Goal: Information Seeking & Learning: Learn about a topic

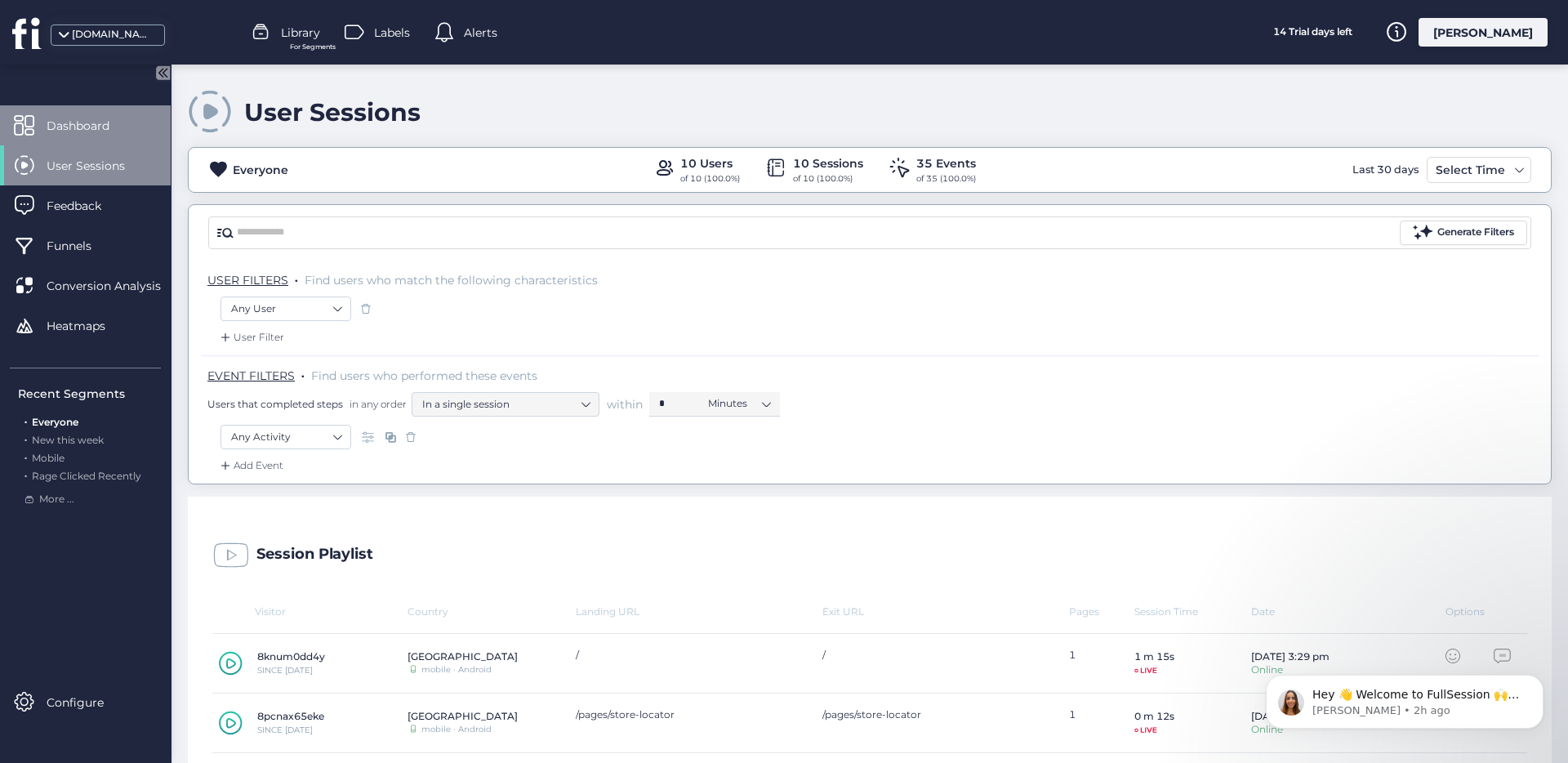
click at [91, 119] on span "Dashboard" at bounding box center [90, 126] width 87 height 18
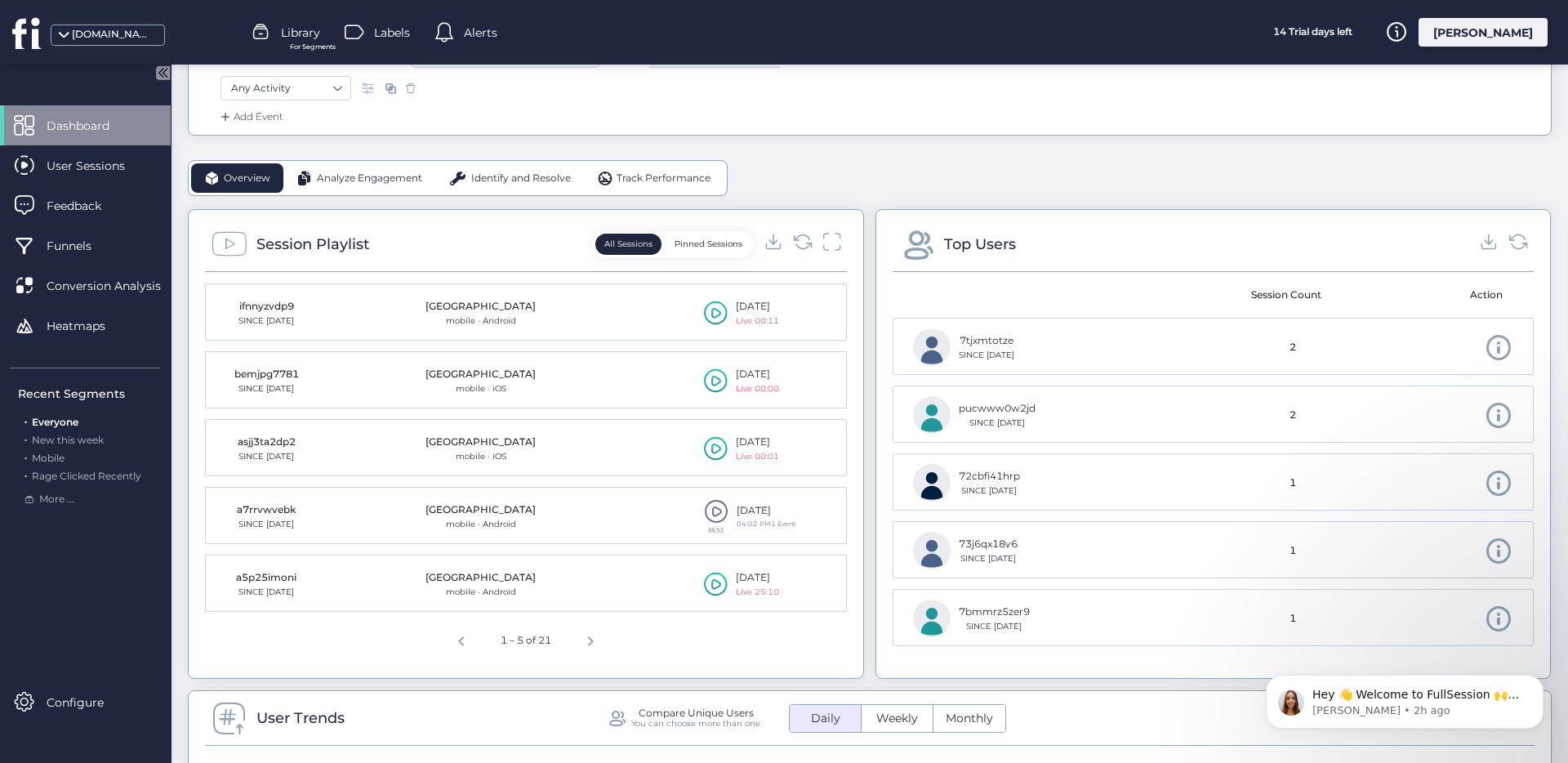
scroll to position [350, 0]
click at [386, 180] on span "Analyze Engagement" at bounding box center [370, 178] width 106 height 15
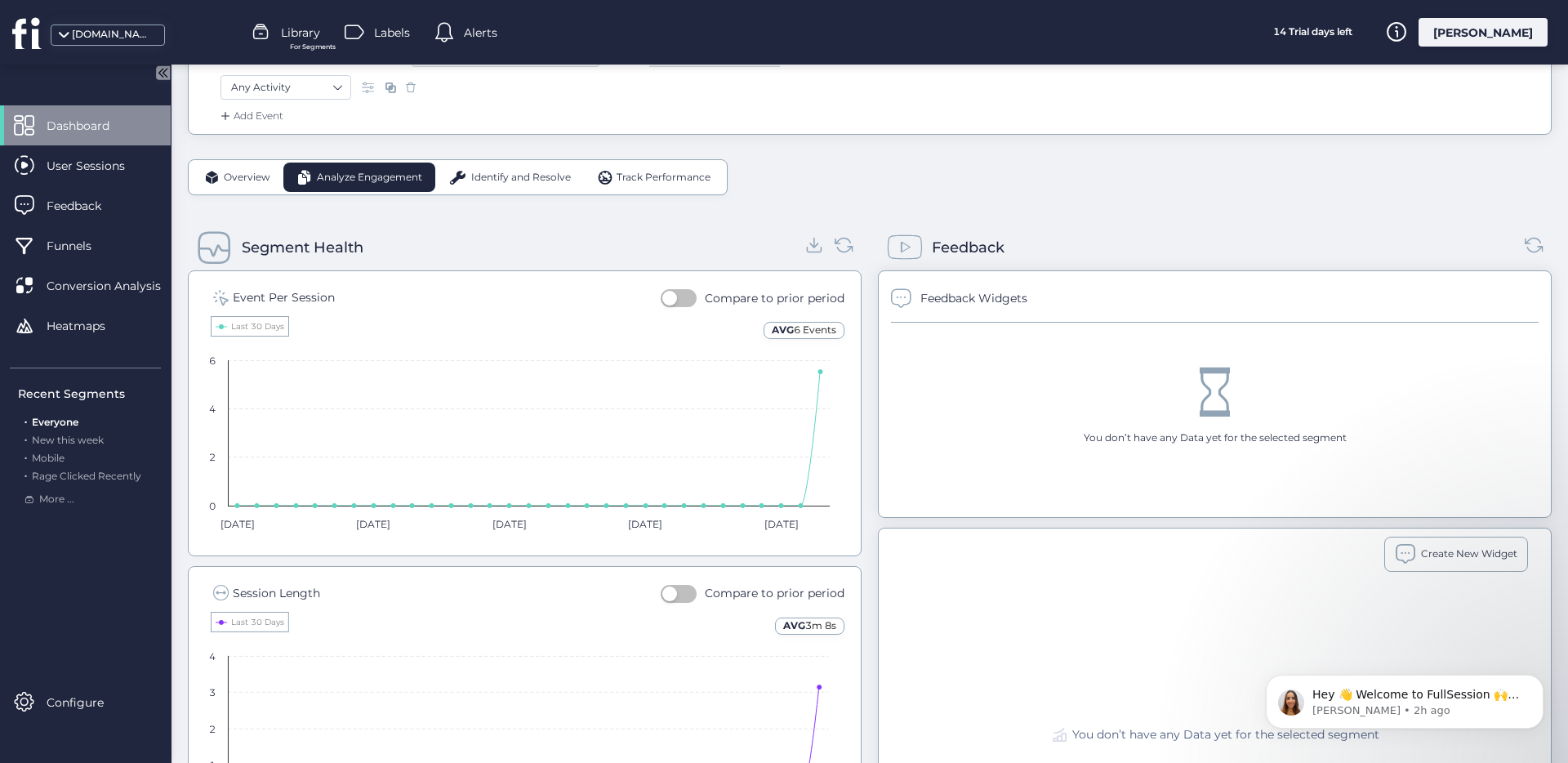
click at [504, 177] on span "Identify and Resolve" at bounding box center [521, 178] width 99 height 15
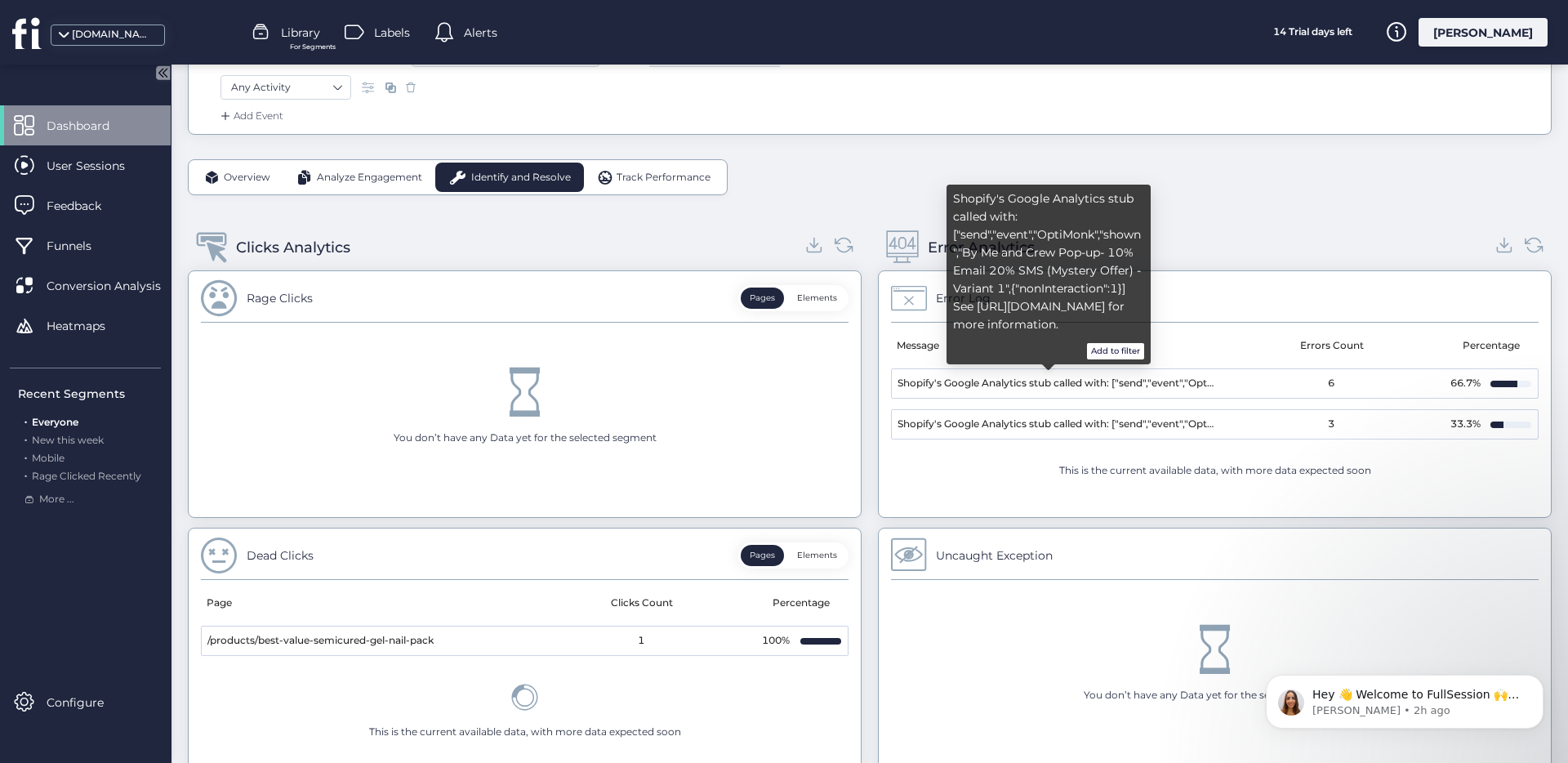
click at [1169, 388] on span "Shopify's Google Analytics stub called with: ["send","event","OptiMonk","shown"…" at bounding box center [1056, 383] width 318 height 15
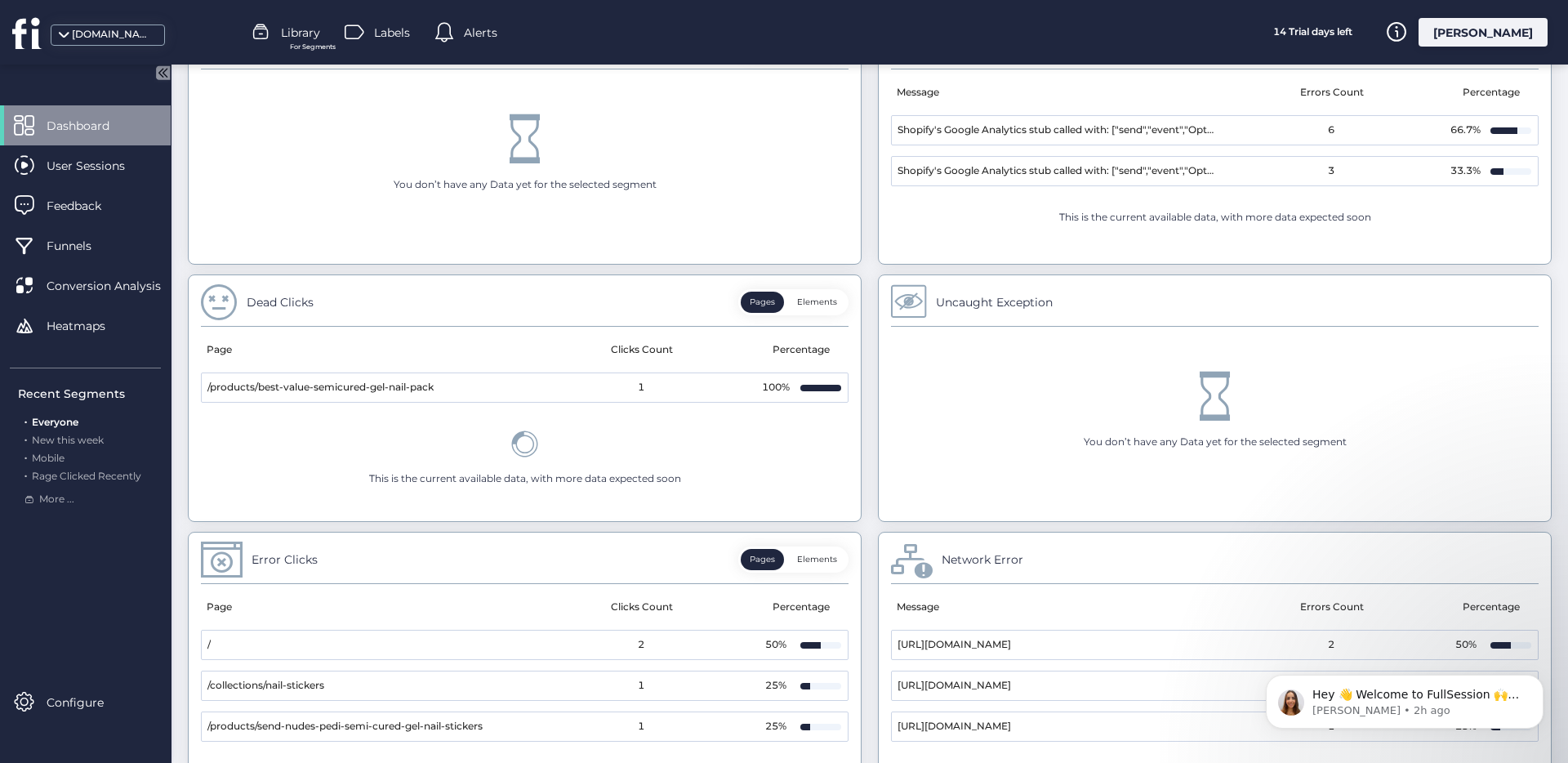
scroll to position [593, 0]
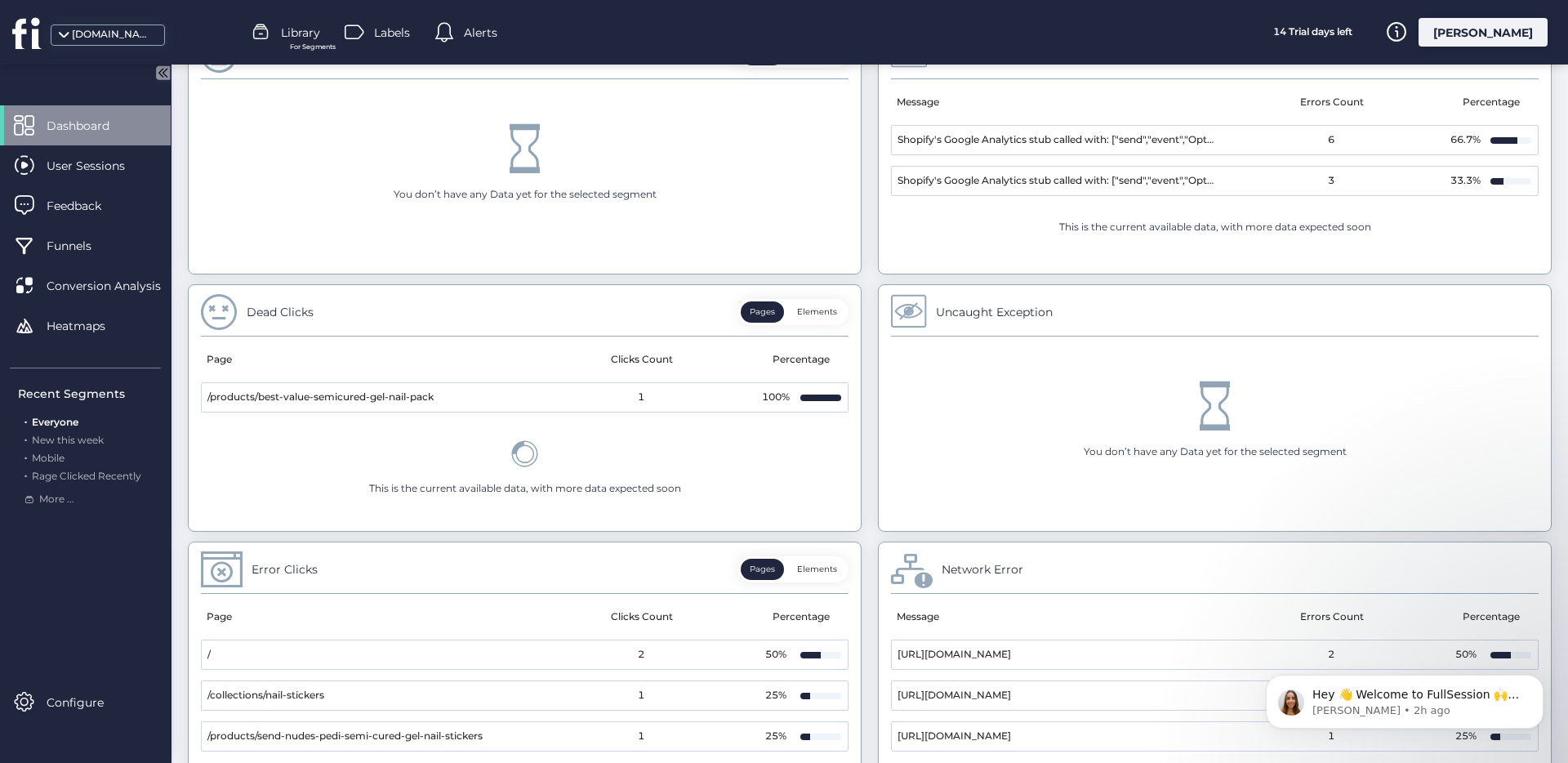
click at [559, 396] on mat-cell "1" at bounding box center [642, 397] width 234 height 28
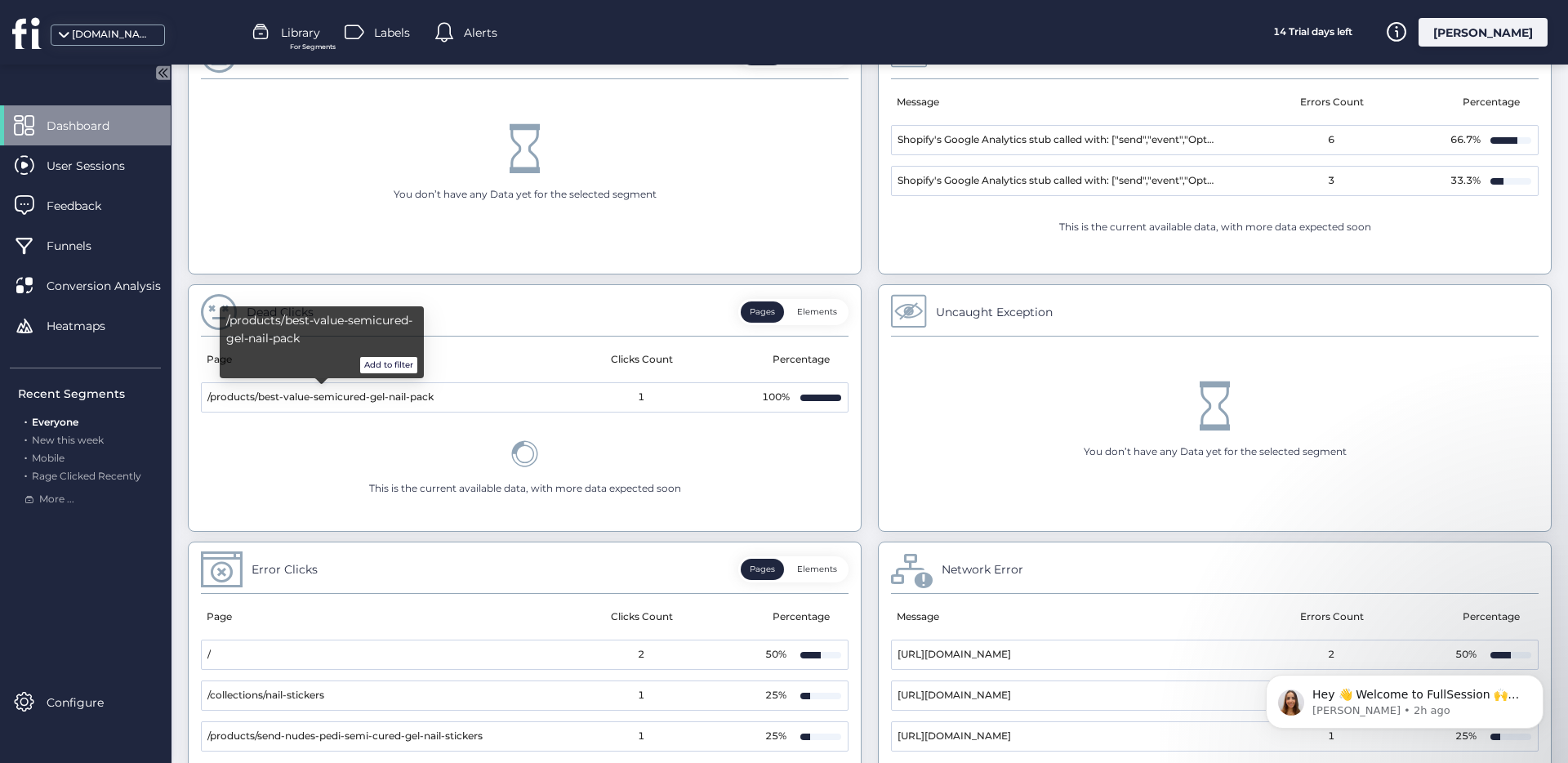
click at [335, 395] on span "/products/best-value-semicured-gel-nail-pack" at bounding box center [321, 397] width 226 height 15
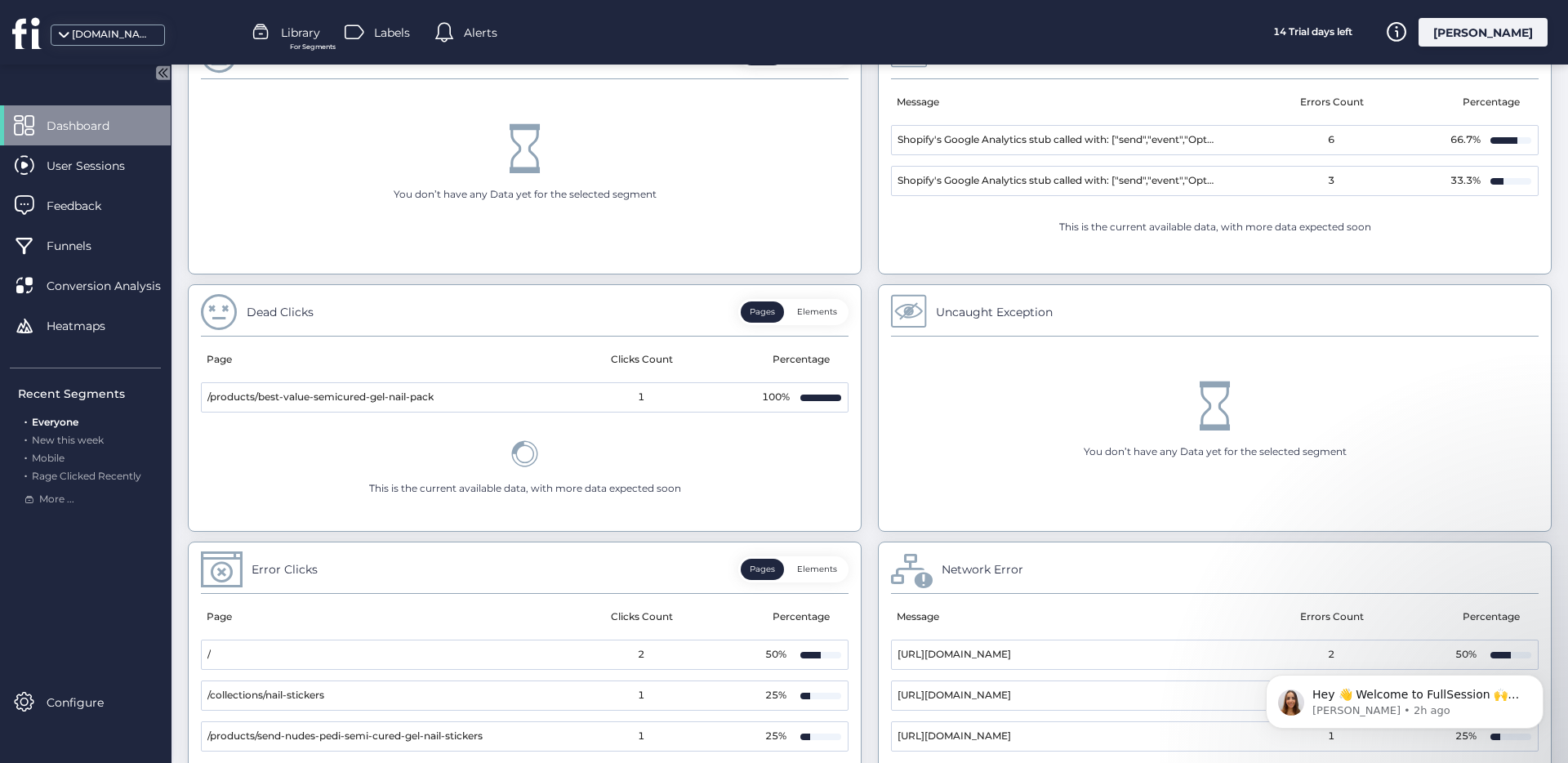
drag, startPoint x: 451, startPoint y: 398, endPoint x: 194, endPoint y: 397, distance: 257.0
click at [194, 397] on div "Dead Clicks Pages Elements Page Clicks Count Percentage /products/best-value-se…" at bounding box center [524, 408] width 674 height 248
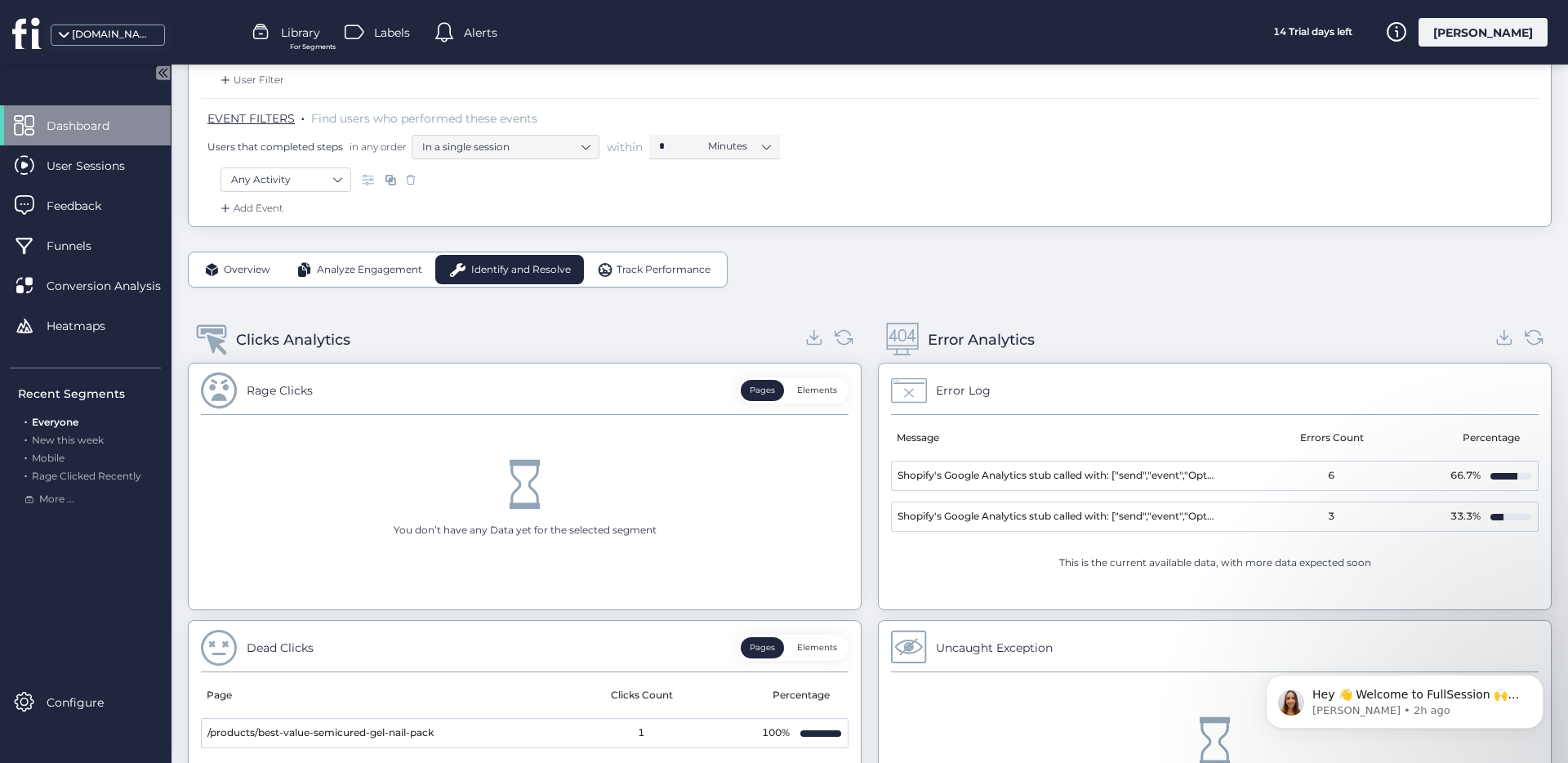
scroll to position [255, 0]
click at [275, 278] on div "Overview" at bounding box center [237, 272] width 92 height 29
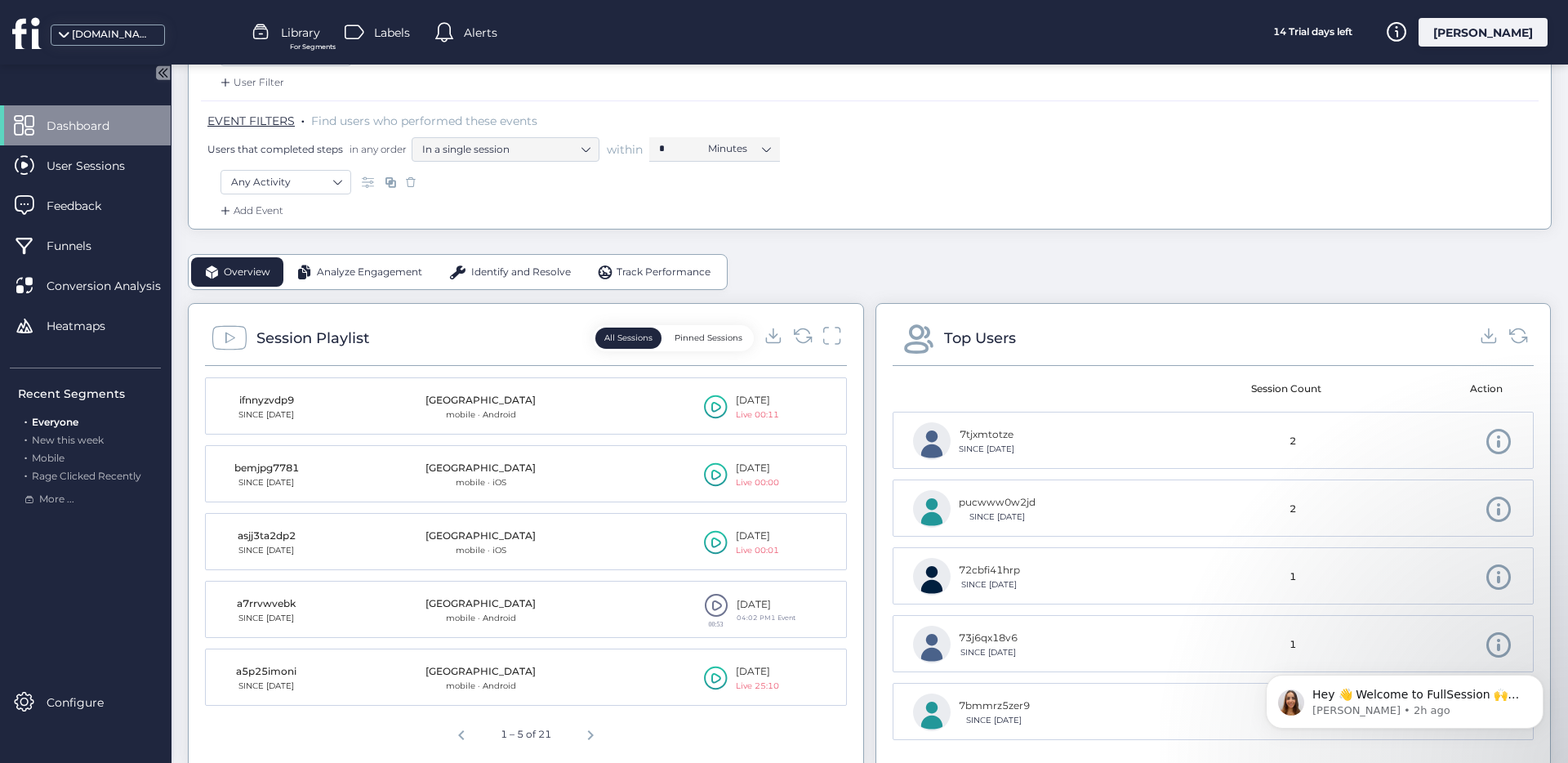
click at [633, 273] on span "Track Performance" at bounding box center [663, 272] width 94 height 15
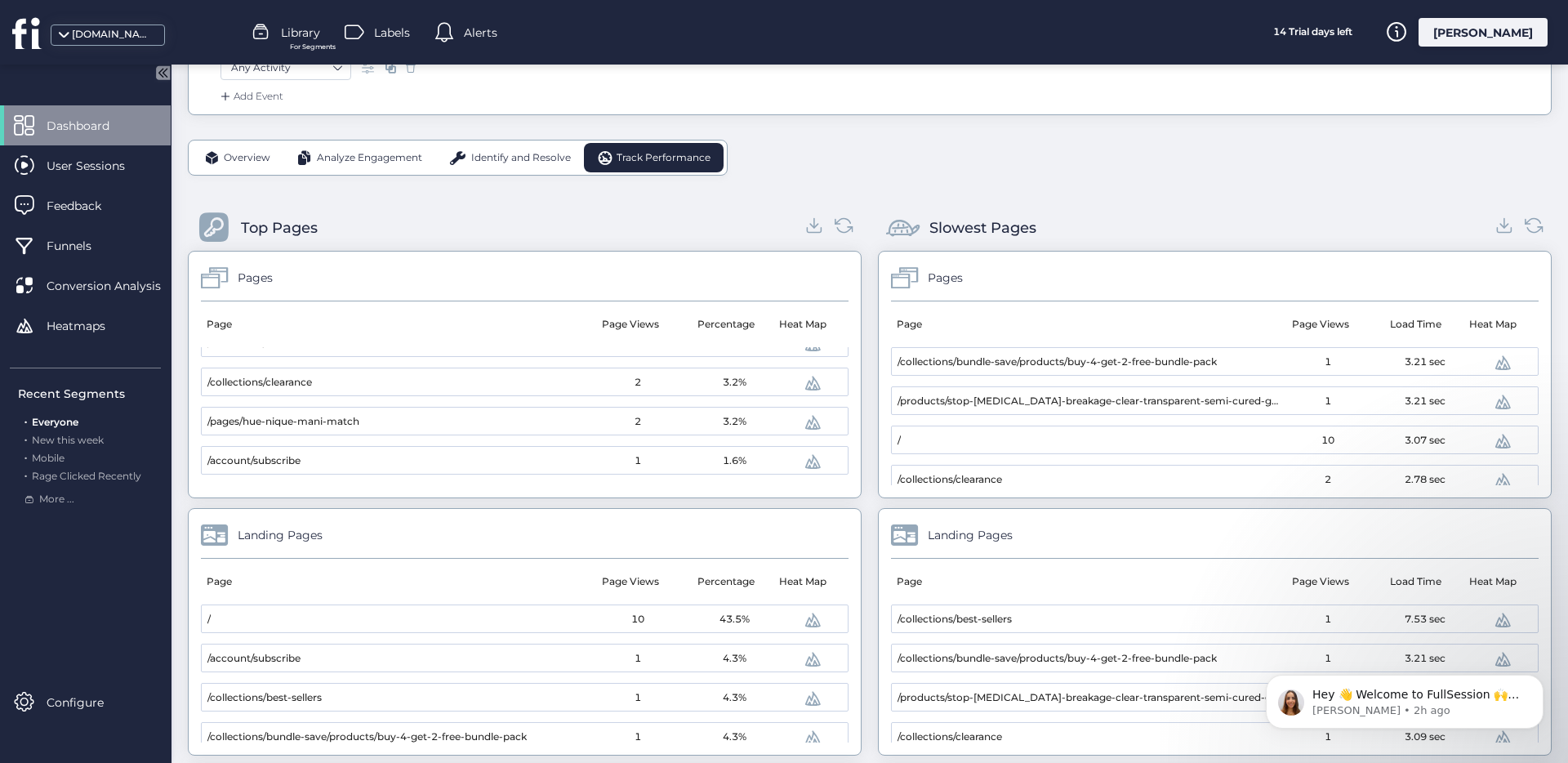
scroll to position [369, 0]
click at [230, 158] on span "Overview" at bounding box center [247, 158] width 46 height 15
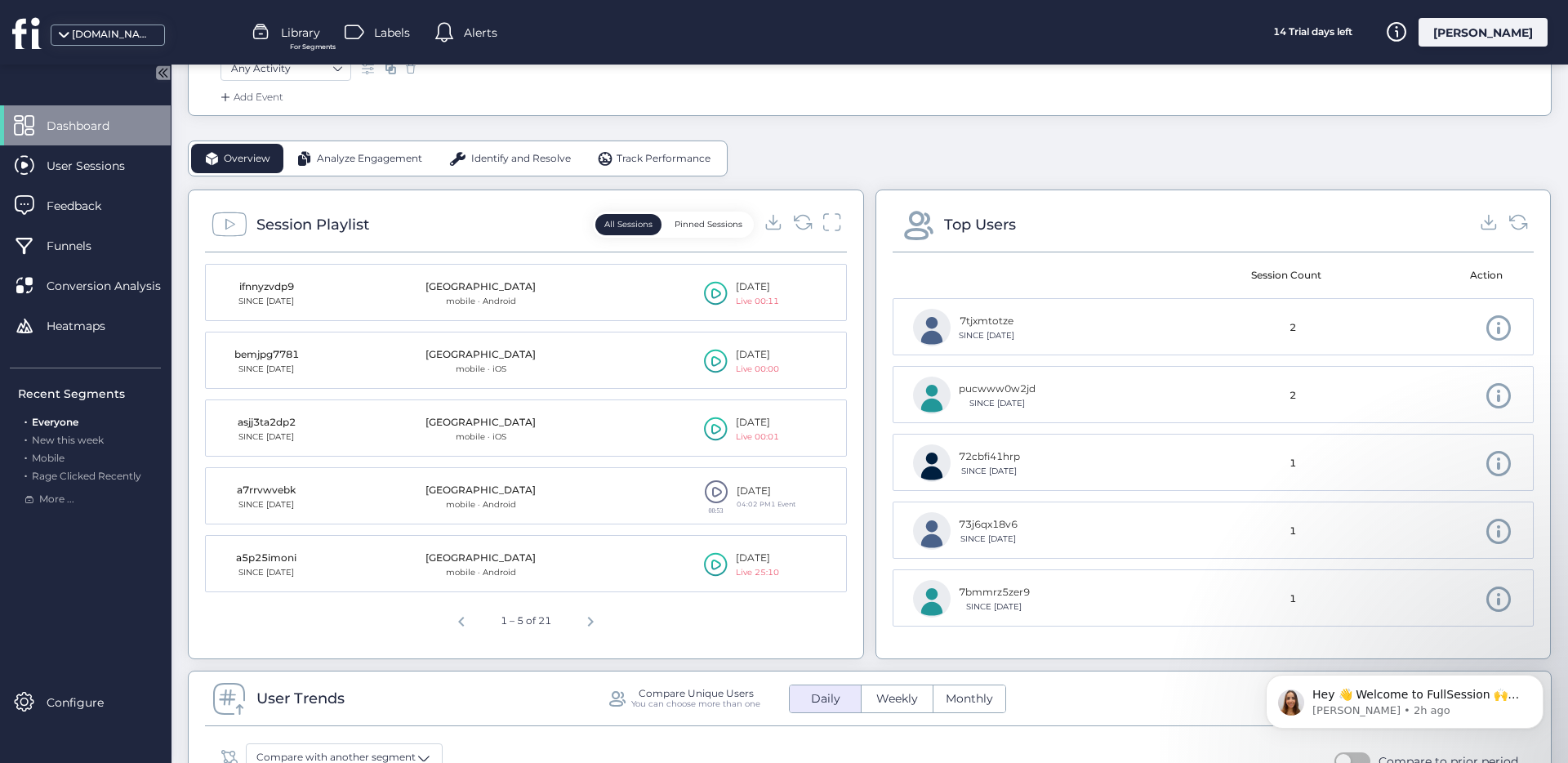
click at [233, 161] on span "Overview" at bounding box center [247, 158] width 46 height 15
click at [687, 225] on button "Pinned Sessions" at bounding box center [708, 224] width 86 height 21
click at [631, 228] on button "All Sessions" at bounding box center [628, 224] width 66 height 21
click at [832, 228] on icon at bounding box center [830, 221] width 21 height 22
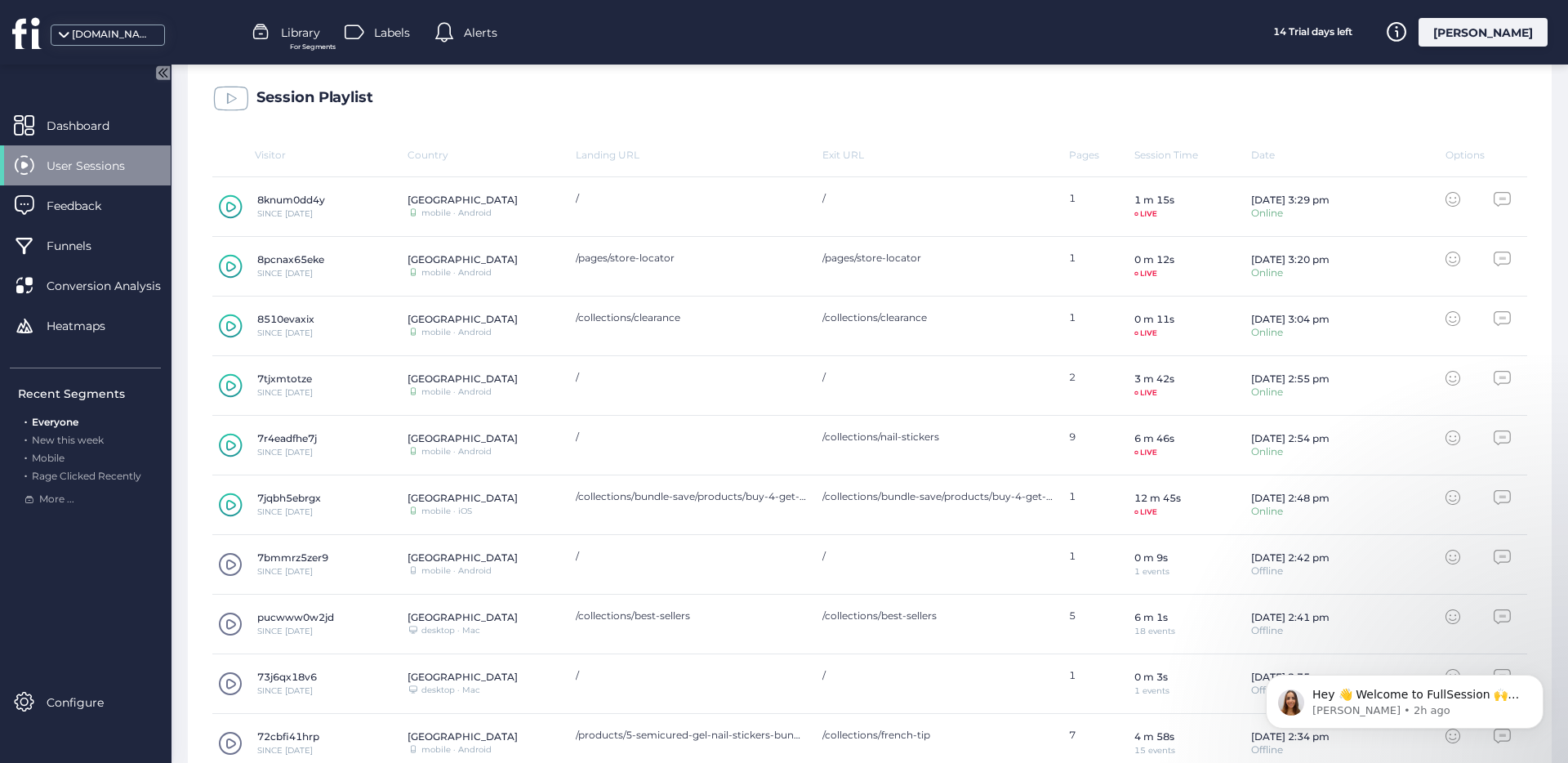
scroll to position [460, 0]
click at [238, 735] on span at bounding box center [229, 739] width 25 height 25
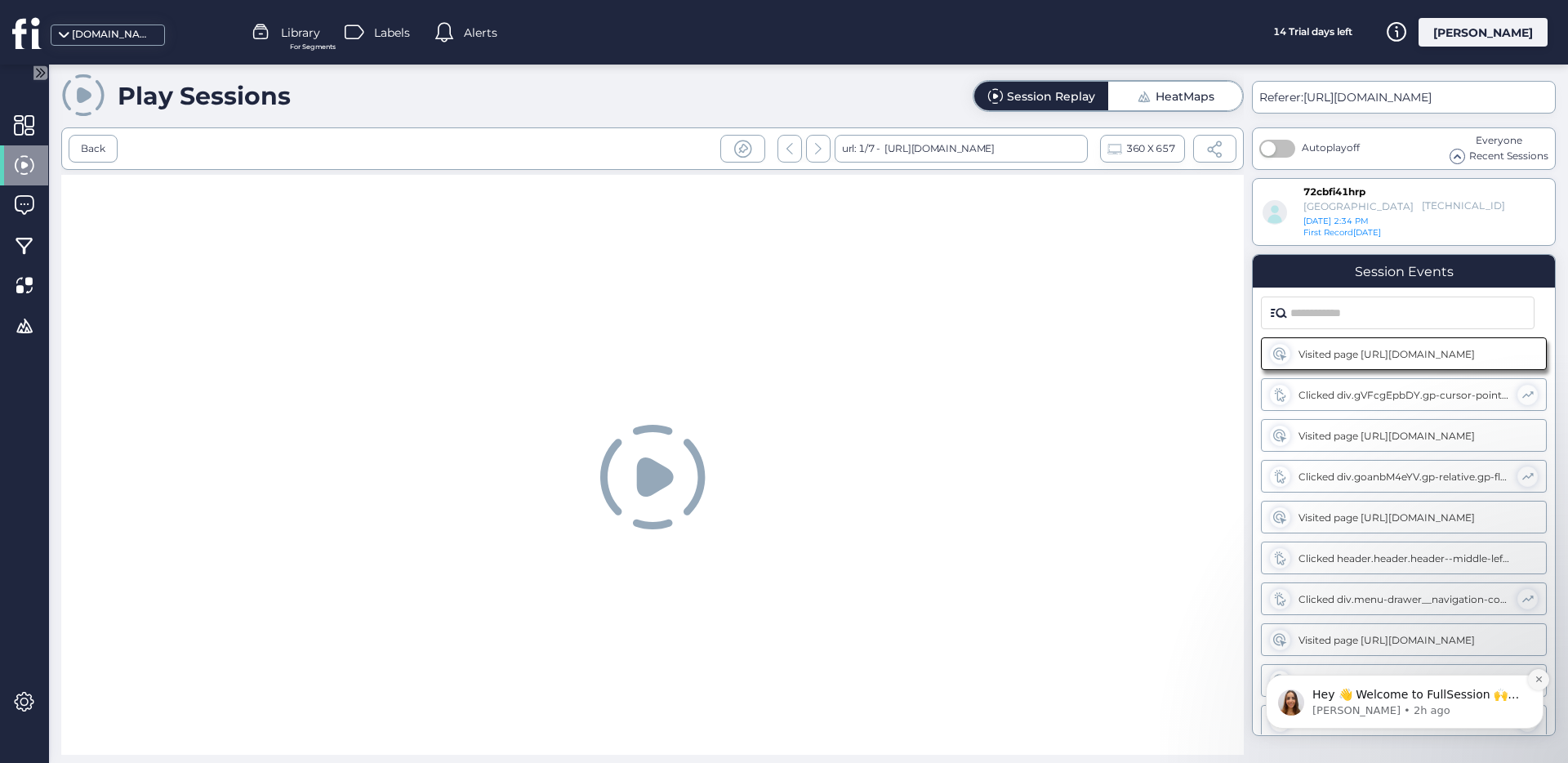
click at [1539, 678] on icon "Dismiss notification" at bounding box center [1538, 679] width 5 height 5
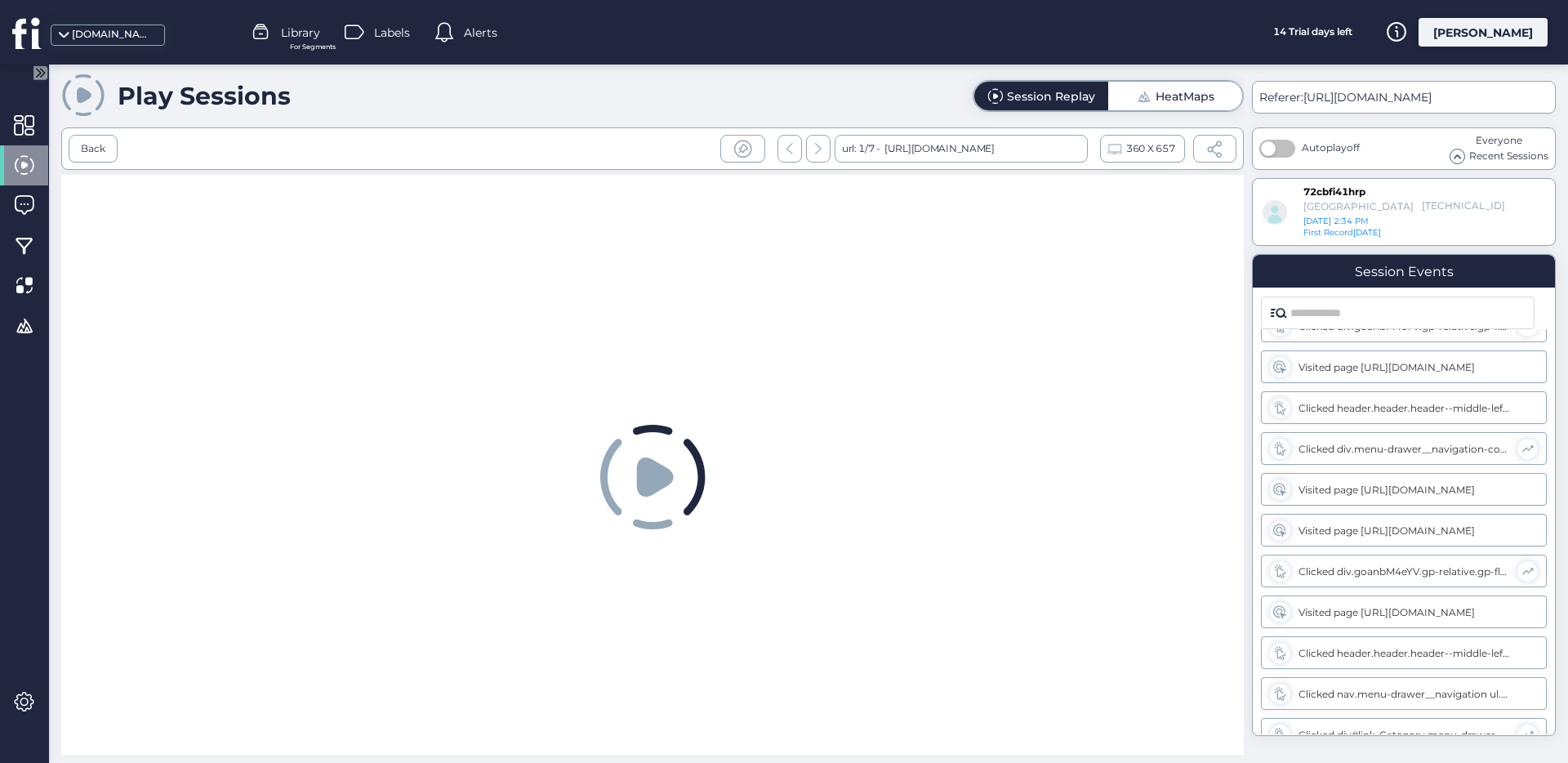
scroll to position [208, 0]
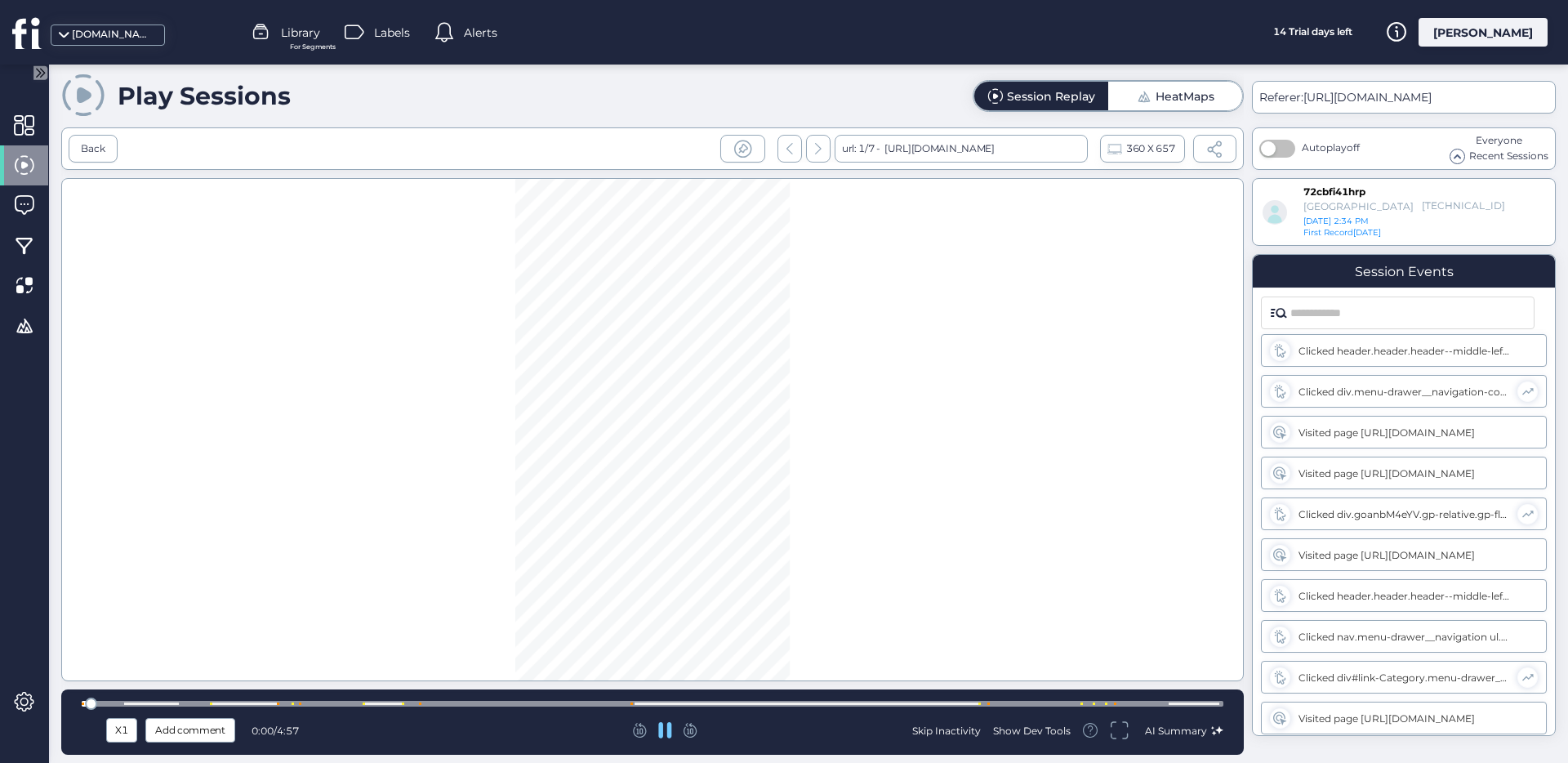
click at [1217, 734] on span at bounding box center [1217, 730] width 12 height 12
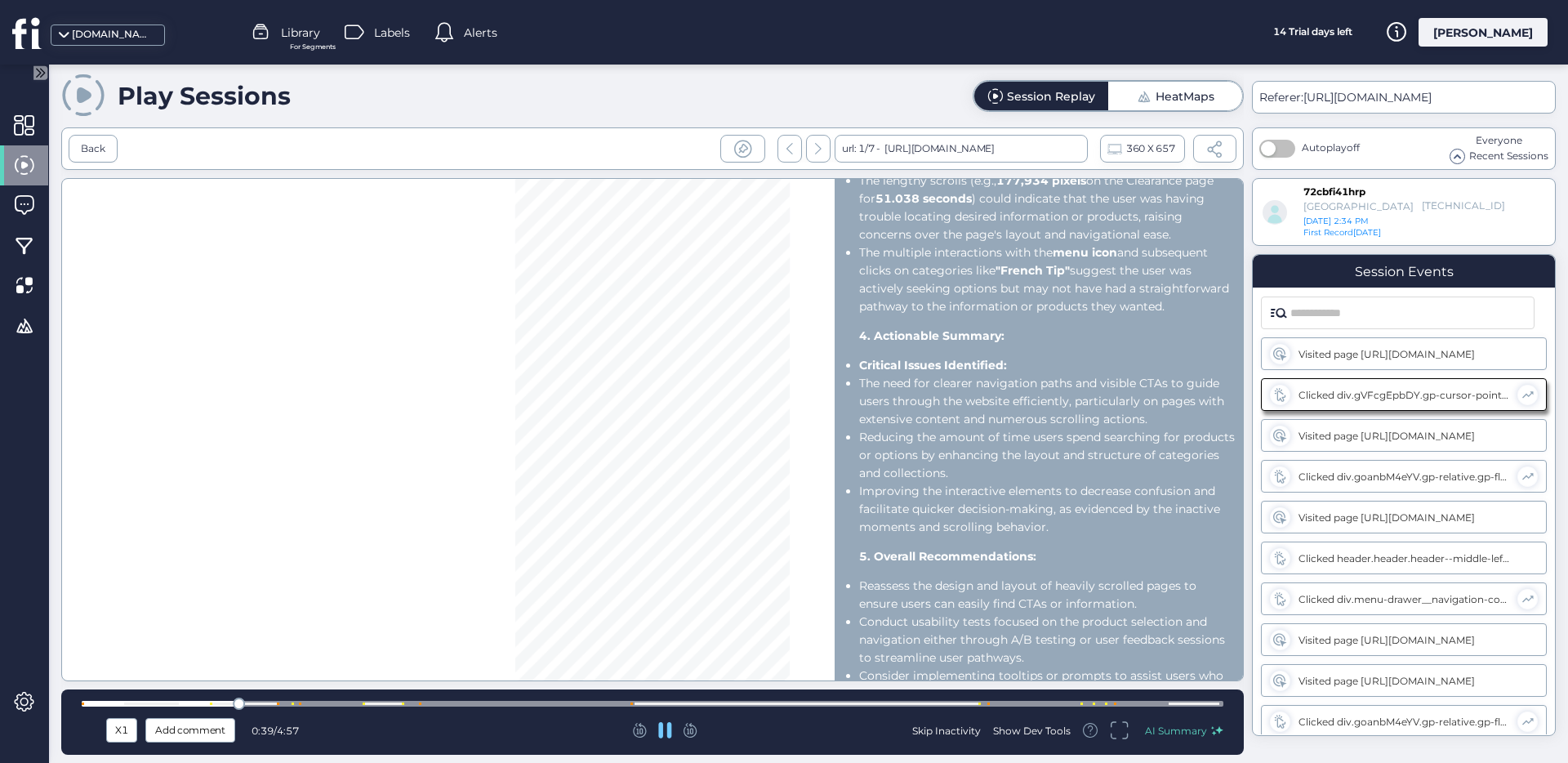
scroll to position [643, 0]
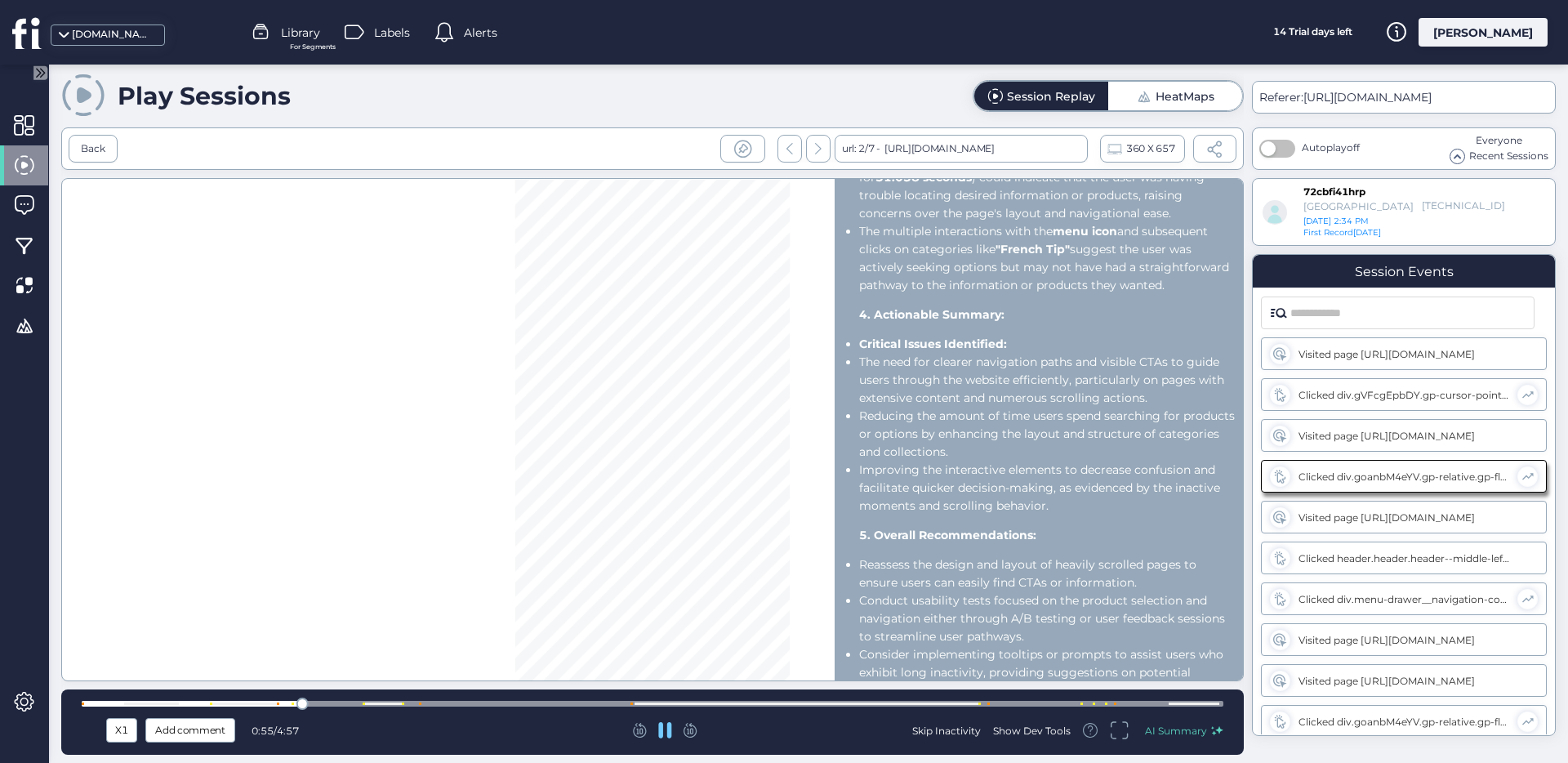
click at [935, 736] on div "Skip Inactivity" at bounding box center [946, 730] width 68 height 14
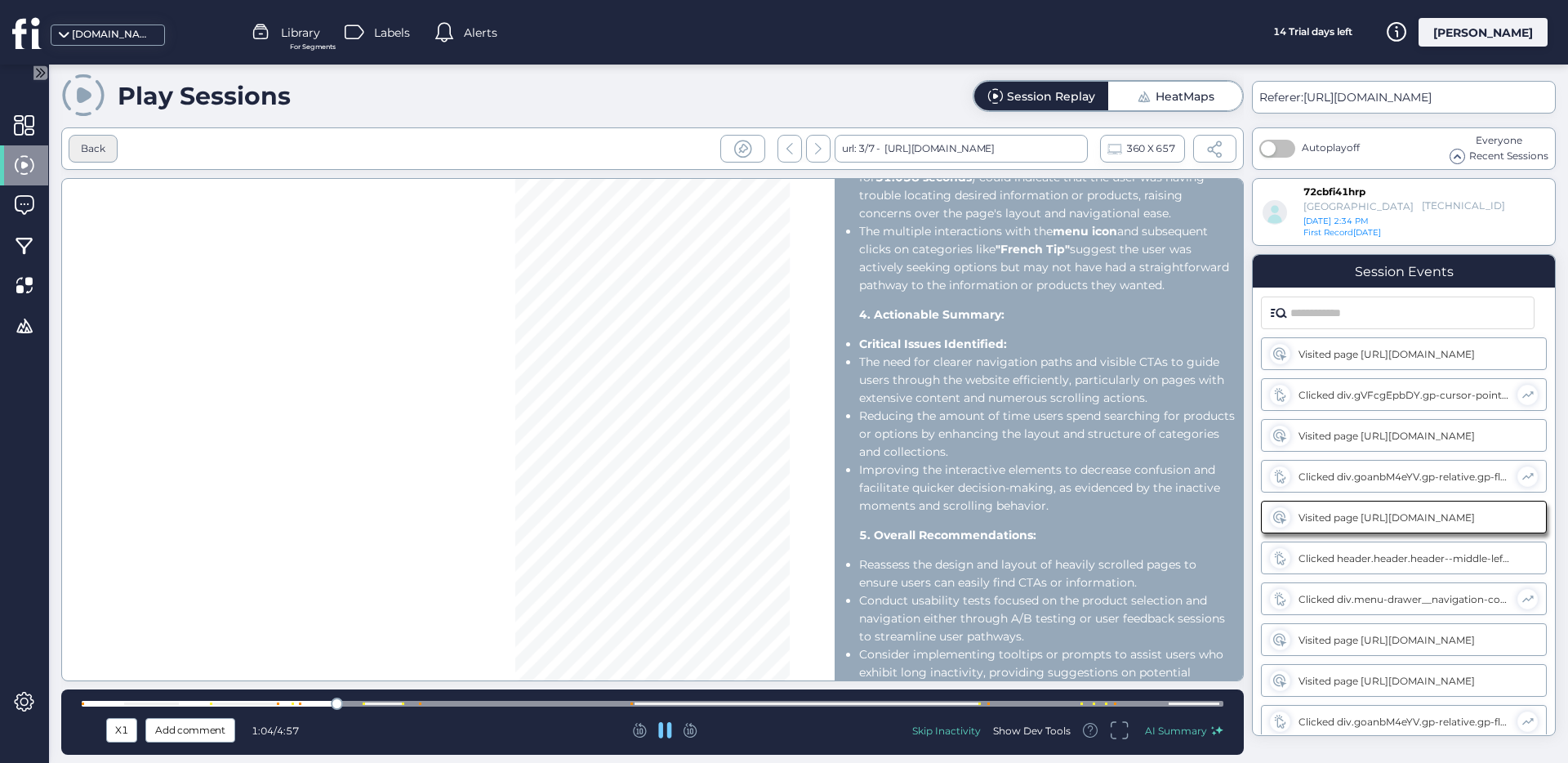
click at [107, 152] on div "Back" at bounding box center [93, 148] width 49 height 27
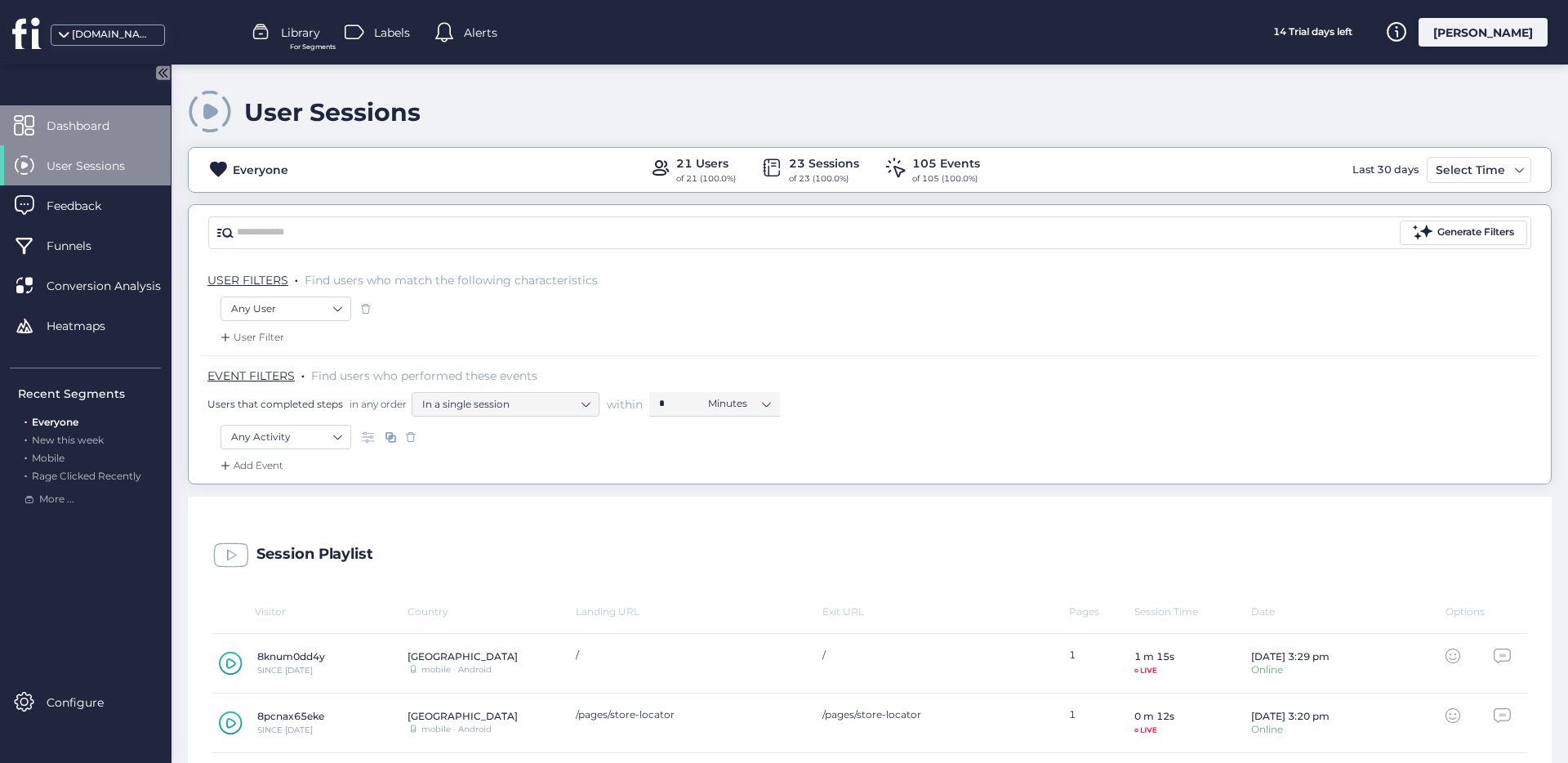
click at [107, 107] on div "Dashboard" at bounding box center [85, 126] width 170 height 40
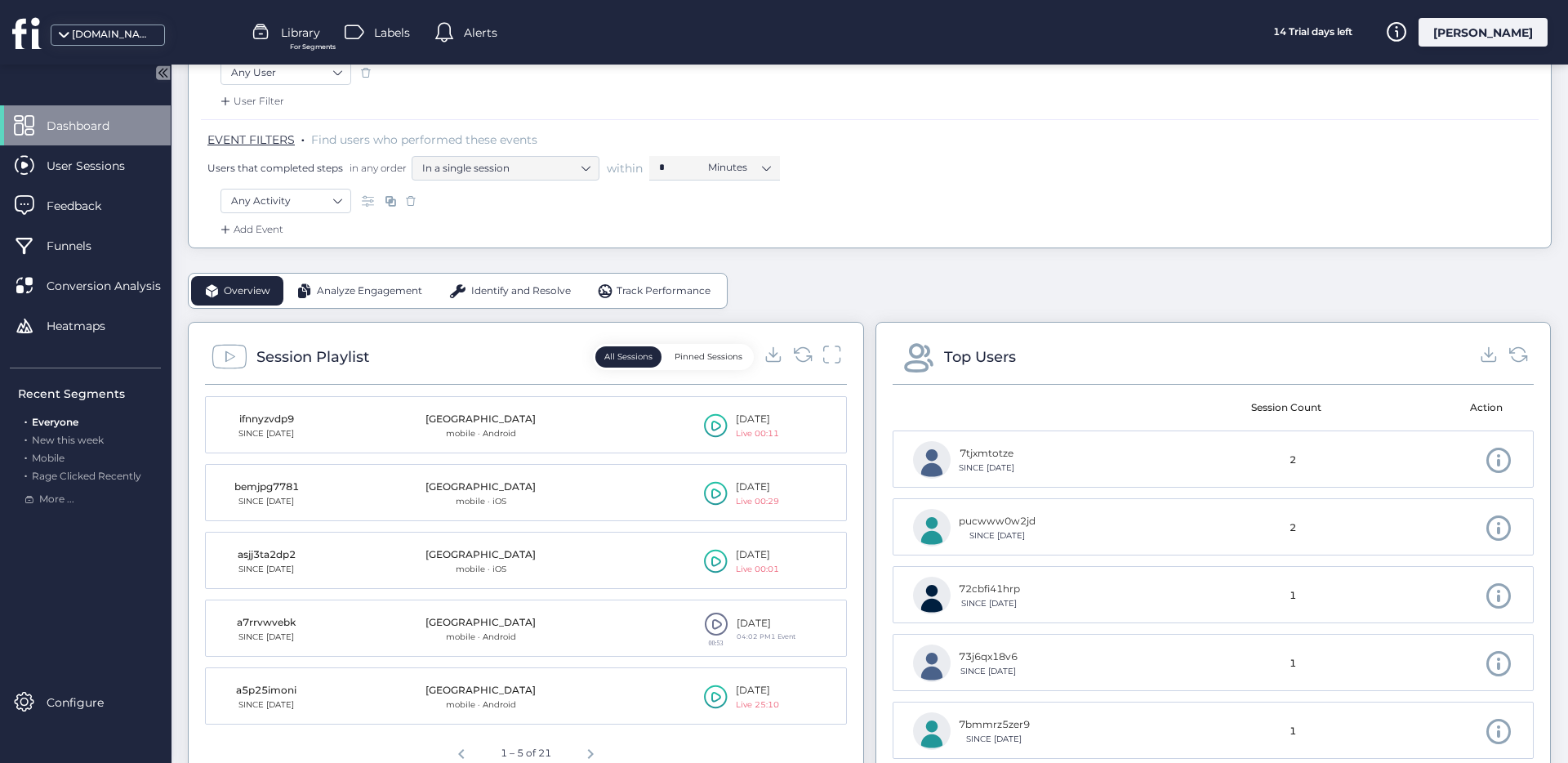
scroll to position [235, 0]
click at [717, 503] on icon at bounding box center [716, 493] width 24 height 25
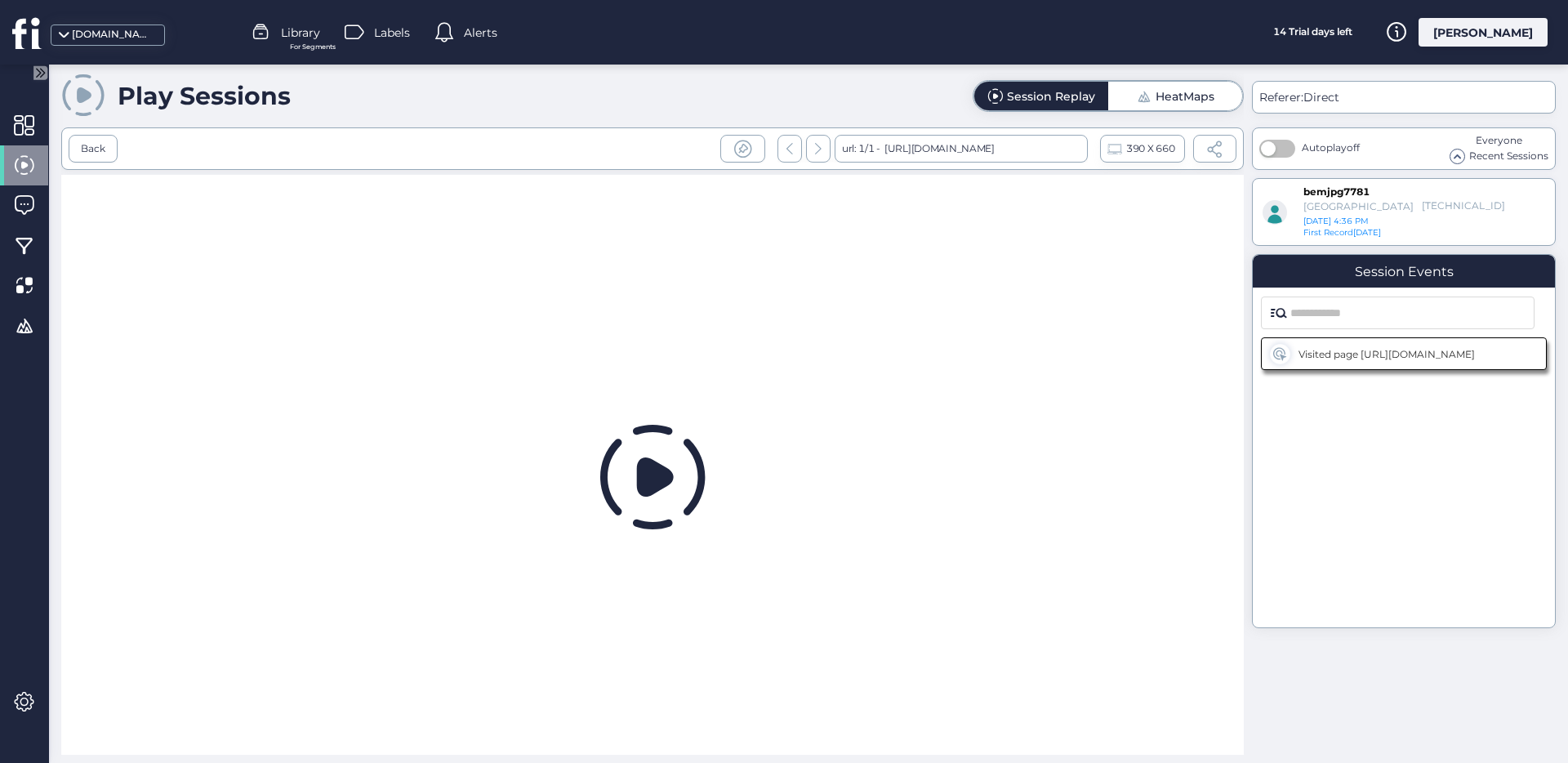
click at [1204, 707] on div at bounding box center [652, 479] width 1183 height 608
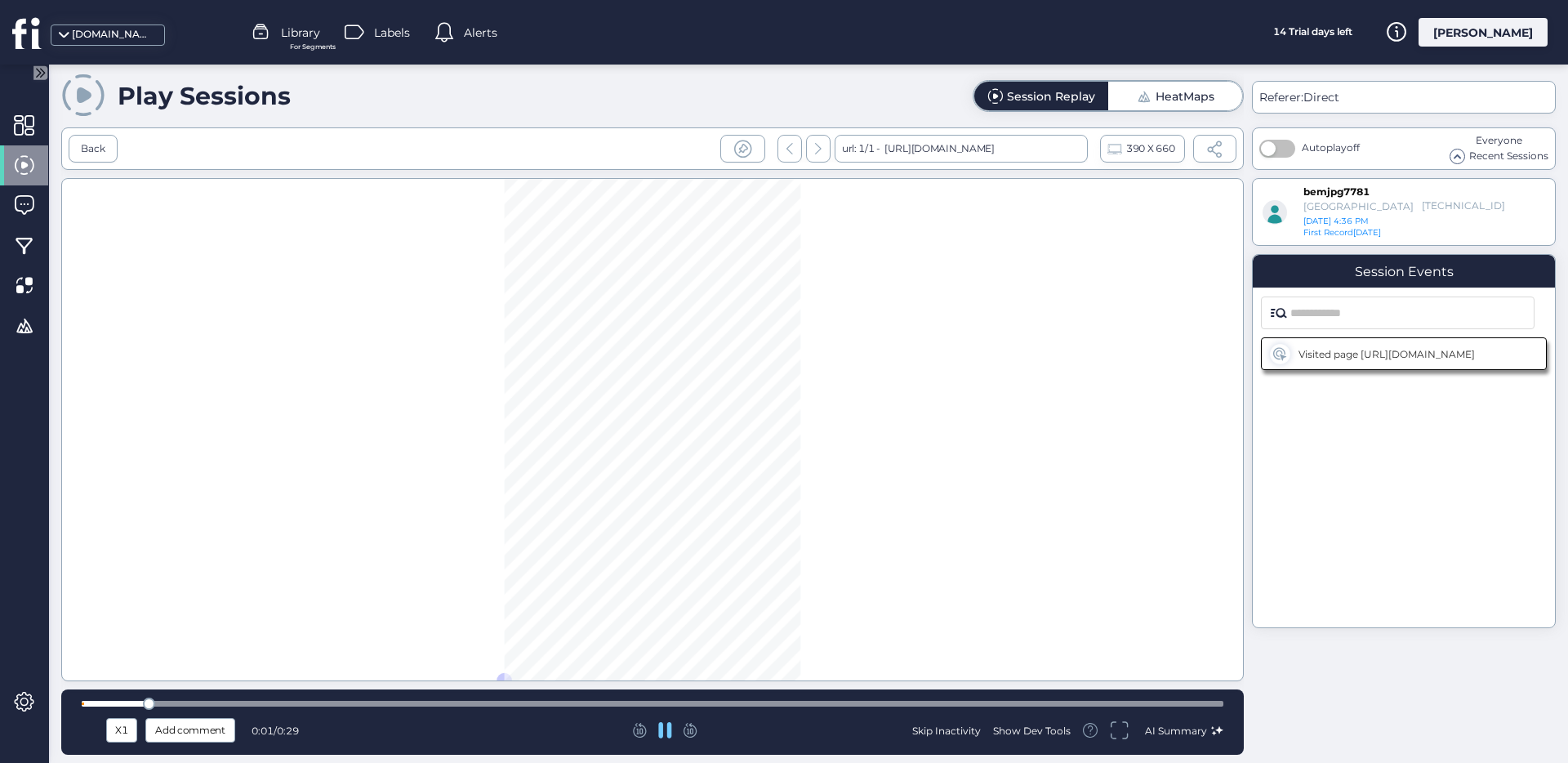
click at [1202, 733] on span "AI Summary" at bounding box center [1176, 730] width 62 height 12
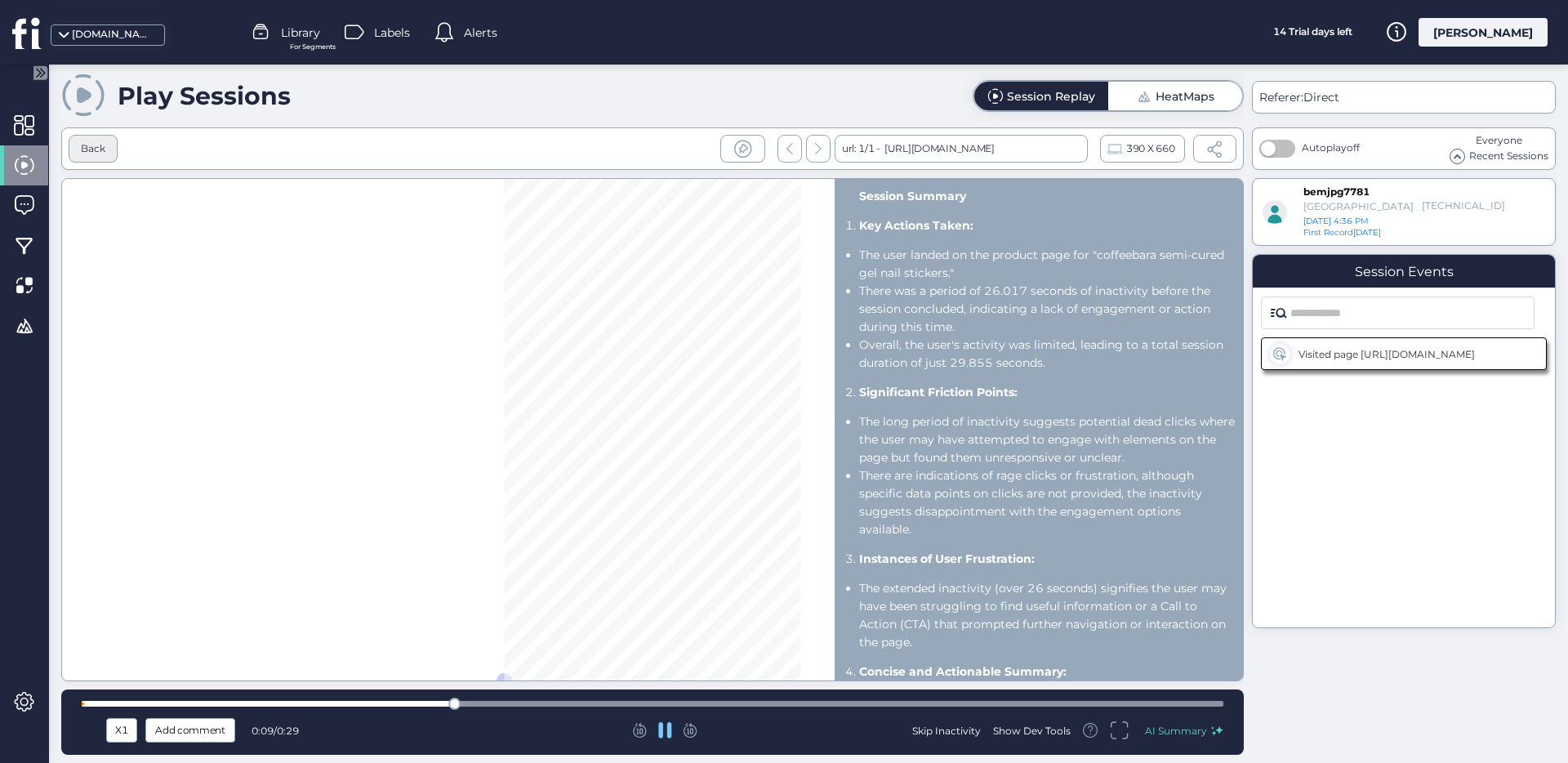
click at [106, 137] on div "Back" at bounding box center [93, 148] width 49 height 27
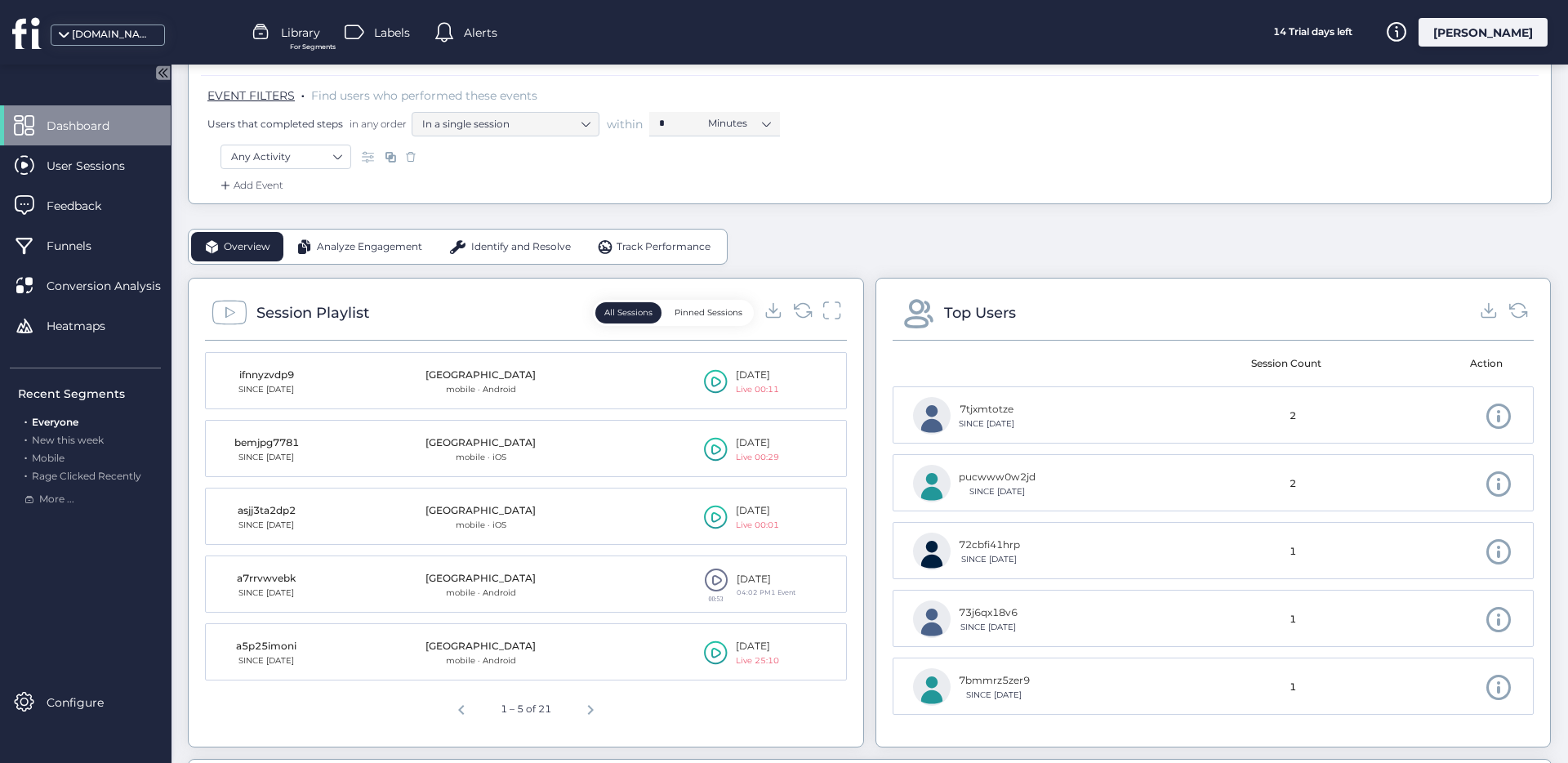
scroll to position [369, 0]
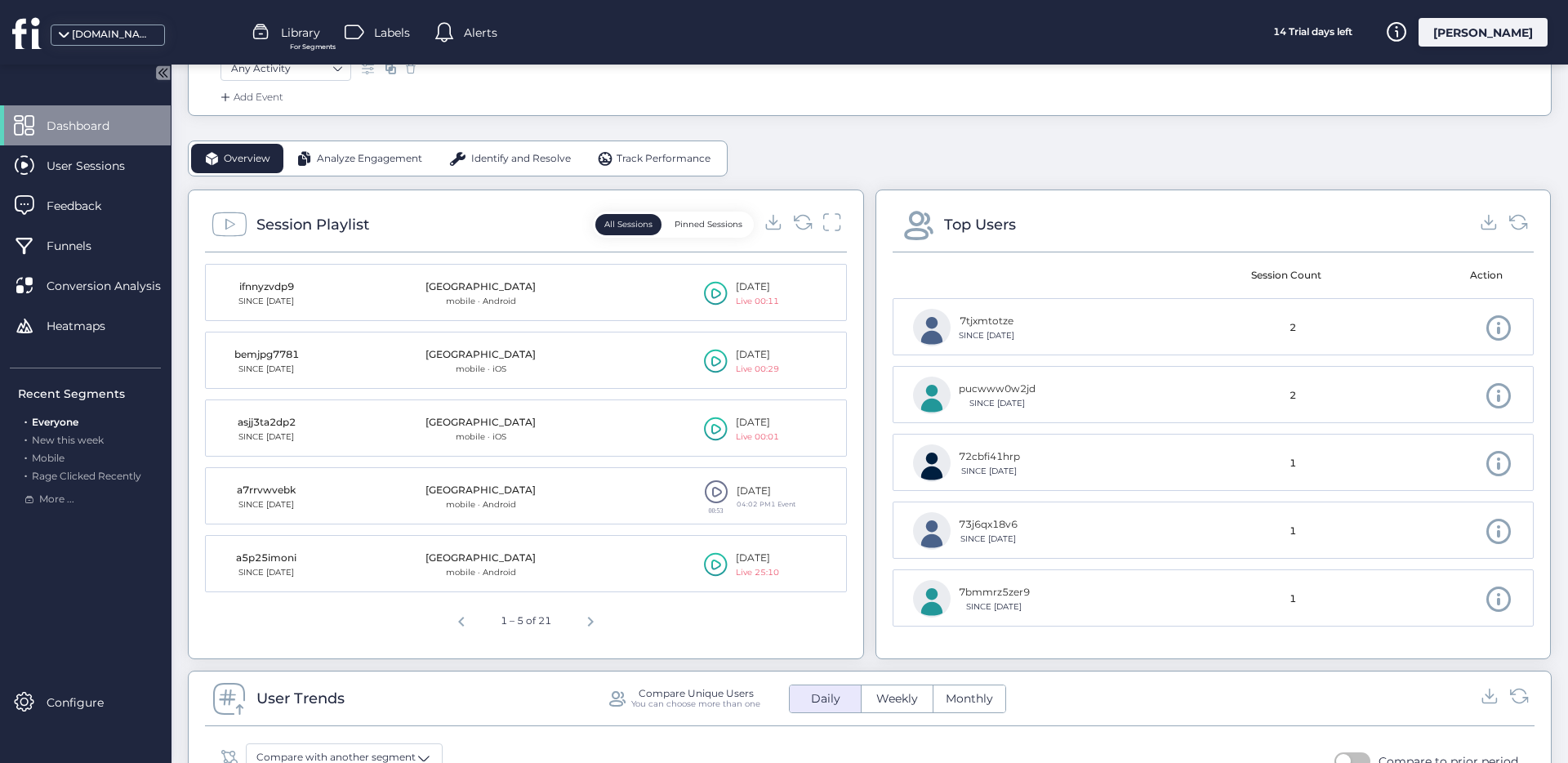
click at [1462, 361] on mat-table "7tjxmtotze SINCE [DATE] 2 pucwww0w2jd SINCE [DATE] 2 72cbfi41hrp SINCE [DATE] 1…" at bounding box center [1213, 467] width 642 height 339
